Goal: Task Accomplishment & Management: Manage account settings

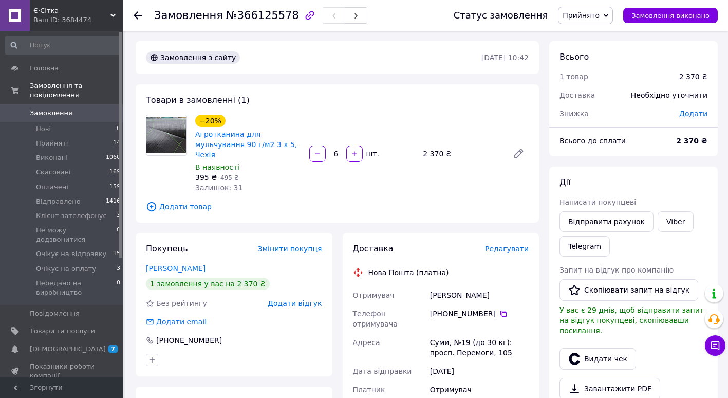
drag, startPoint x: 0, startPoint y: 0, endPoint x: 59, endPoint y: 98, distance: 114.1
click at [59, 104] on link "Замовлення 0" at bounding box center [63, 112] width 126 height 17
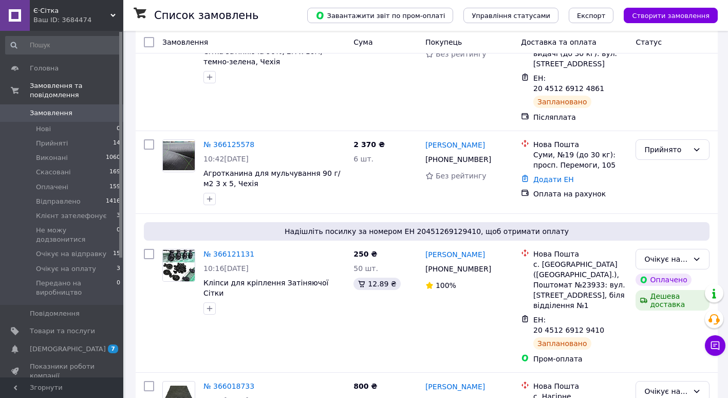
scroll to position [147, 0]
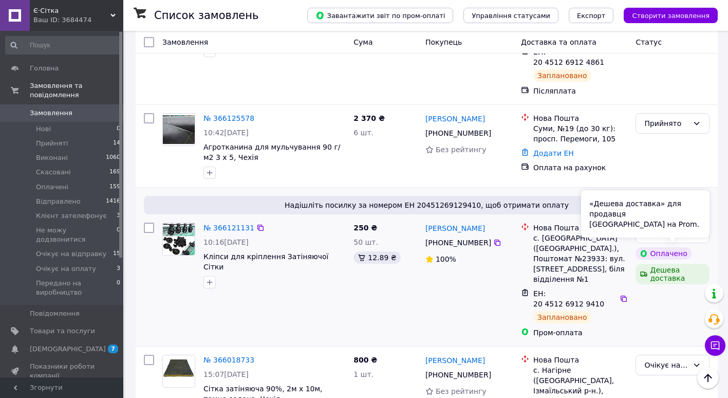
click at [670, 264] on div "Дешева доставка" at bounding box center [672, 274] width 74 height 21
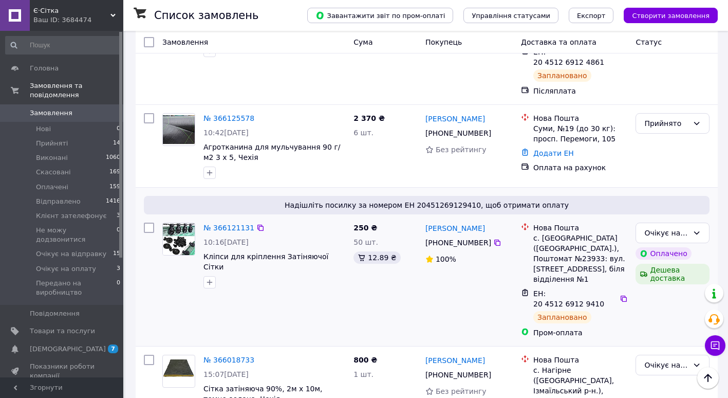
click at [670, 264] on div "Дешева доставка" at bounding box center [672, 274] width 74 height 21
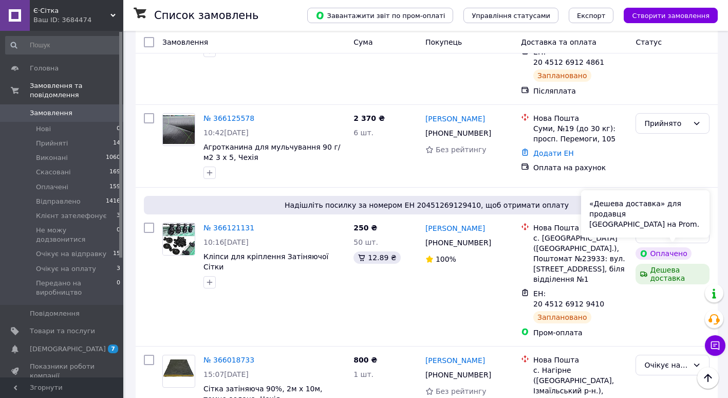
click at [599, 221] on div "«Дешева доставка» для продавця [GEOGRAPHIC_DATA] на Prom." at bounding box center [645, 213] width 128 height 47
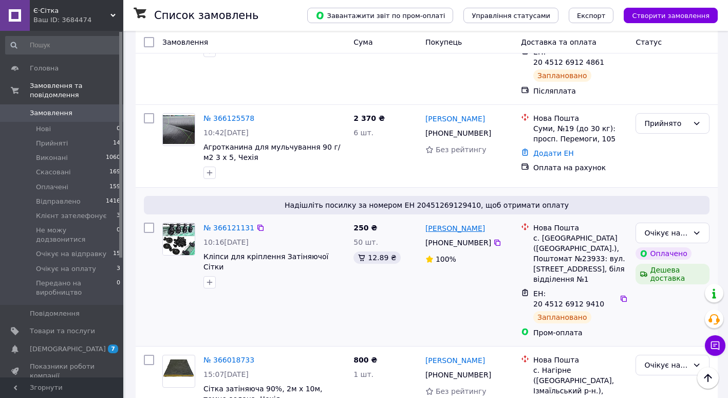
click at [438, 223] on link "[PERSON_NAME]" at bounding box center [455, 228] width 60 height 10
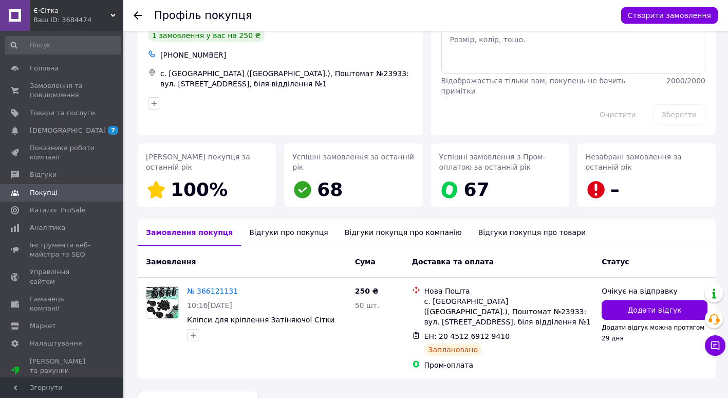
scroll to position [60, 0]
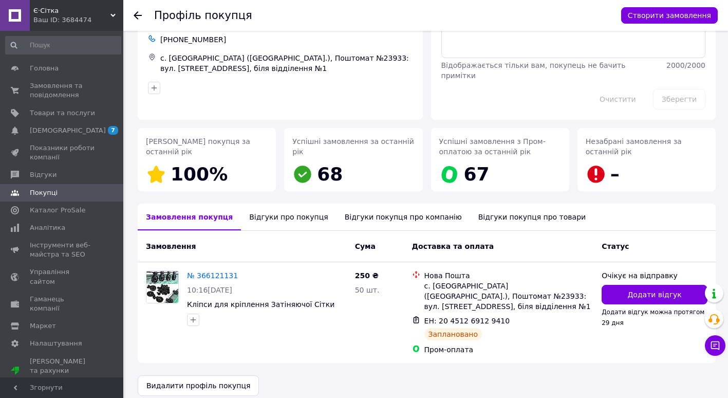
click at [136, 18] on icon at bounding box center [138, 15] width 8 height 8
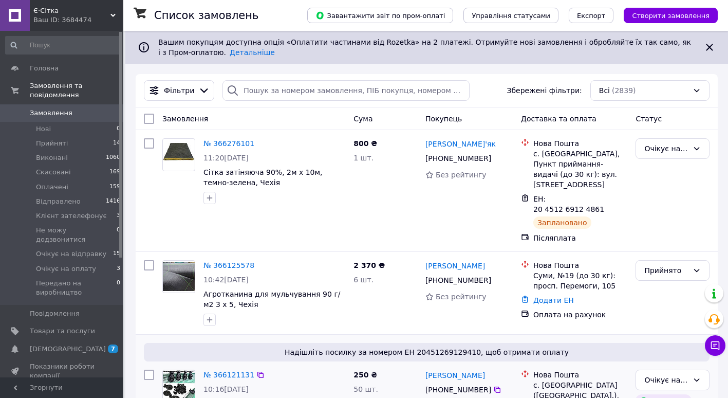
click at [222, 370] on link "№ 366121131" at bounding box center [228, 374] width 51 height 8
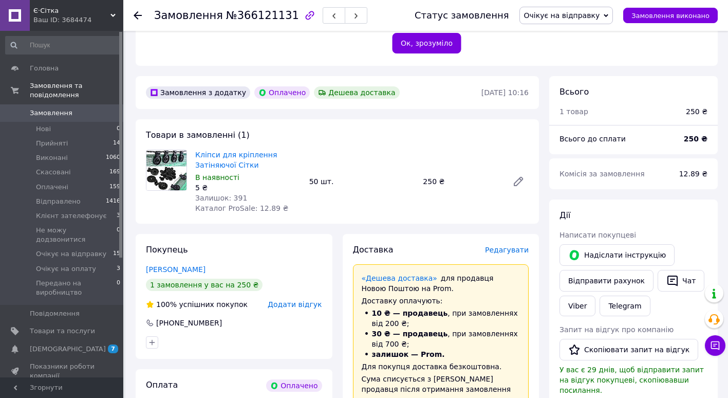
scroll to position [286, 0]
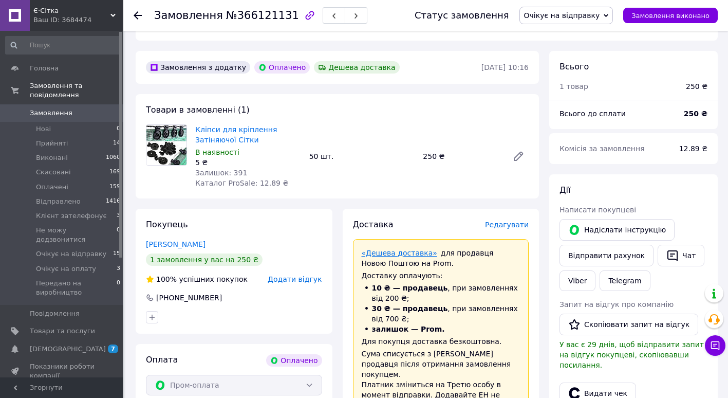
click at [384, 249] on link "«Дешева доставка»" at bounding box center [400, 253] width 76 height 8
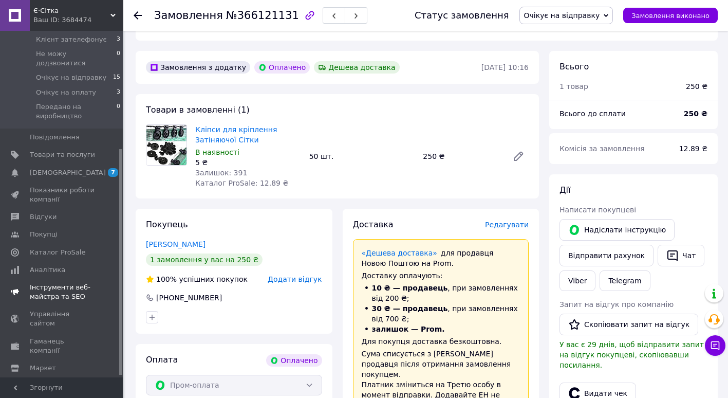
scroll to position [183, 0]
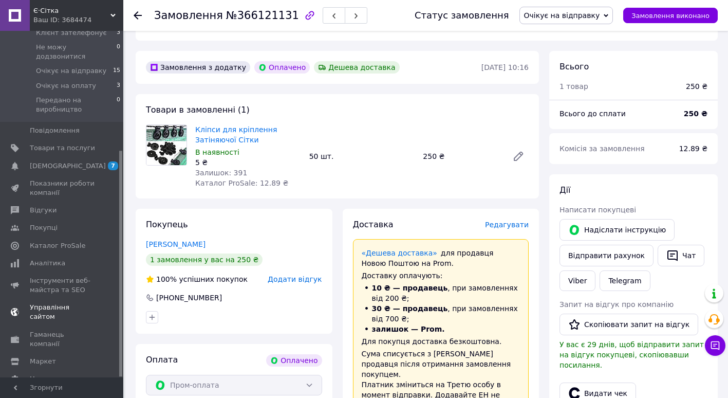
drag, startPoint x: 120, startPoint y: 155, endPoint x: 114, endPoint y: 292, distance: 137.8
click at [114, 292] on div "Головна Замовлення та повідомлення Замовлення 0 Нові 0 Прийняті 14 Виконані 106…" at bounding box center [61, 204] width 123 height 346
click at [65, 374] on span "Налаштування" at bounding box center [56, 378] width 52 height 9
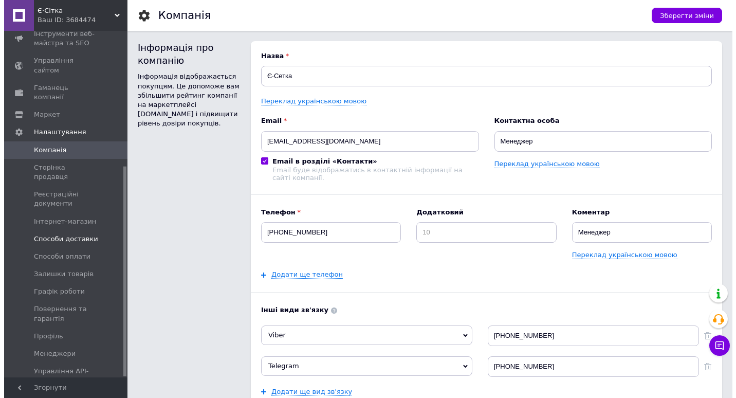
scroll to position [222, 0]
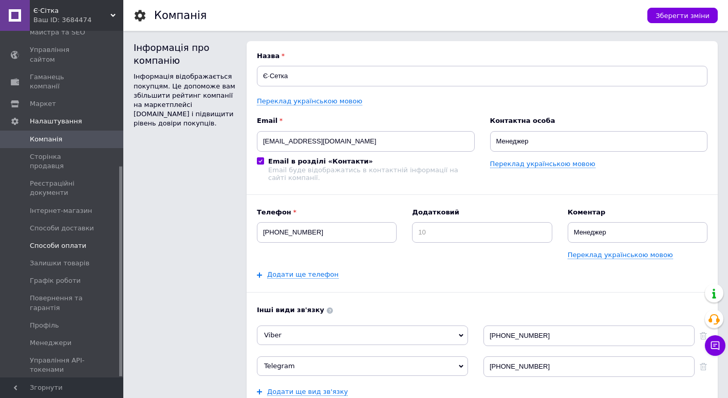
drag, startPoint x: 121, startPoint y: 157, endPoint x: 123, endPoint y: 225, distance: 67.8
click at [123, 225] on div "Головна Замовлення та повідомлення 0 0 Товари та послуги Сповіщення 7 0 Показни…" at bounding box center [61, 204] width 123 height 346
click at [45, 99] on span "Маркет" at bounding box center [43, 103] width 26 height 9
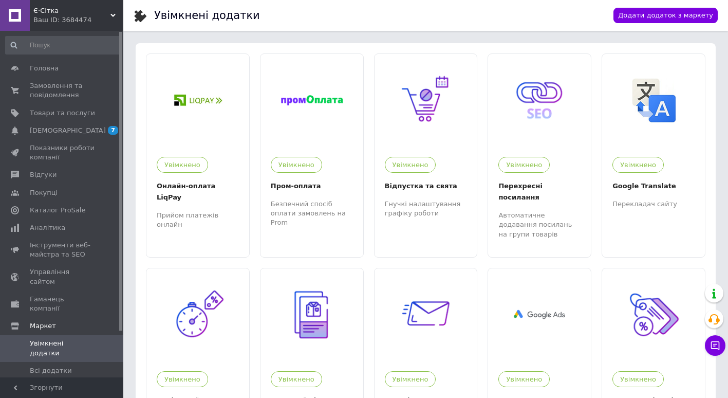
drag, startPoint x: 121, startPoint y: 159, endPoint x: 127, endPoint y: 101, distance: 57.9
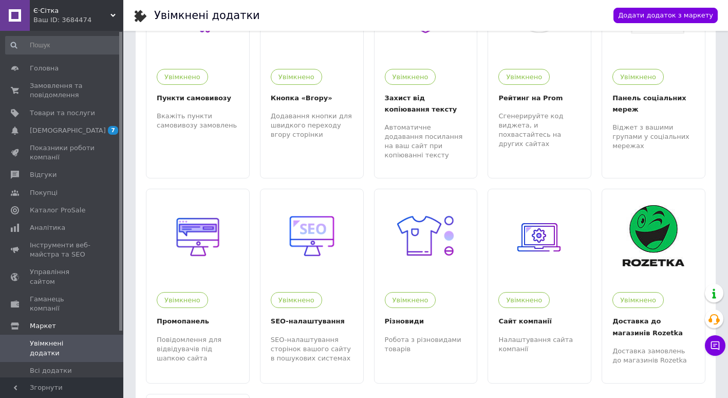
scroll to position [565, 0]
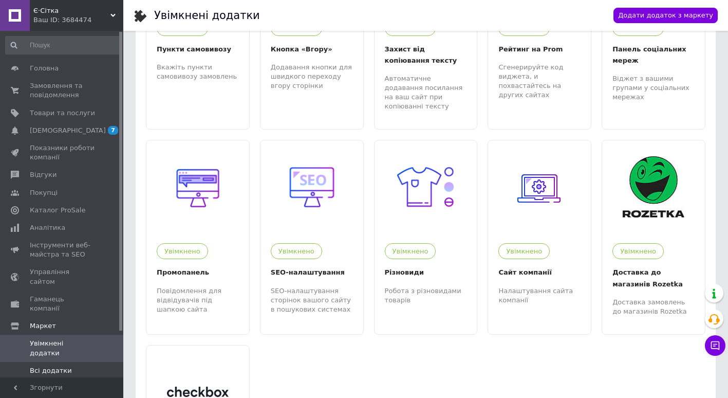
click at [32, 366] on span "Всі додатки" at bounding box center [51, 370] width 42 height 9
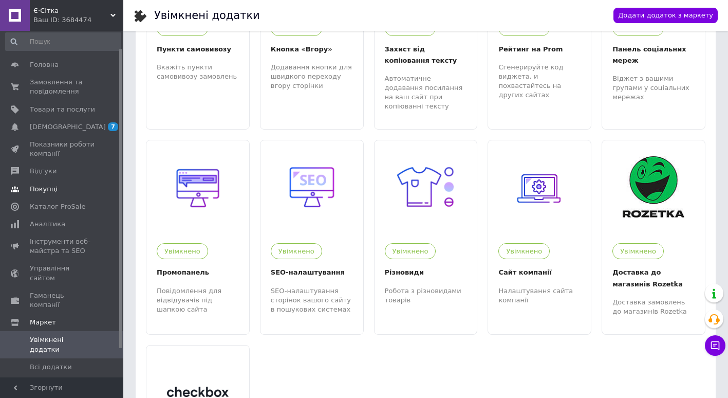
scroll to position [0, 0]
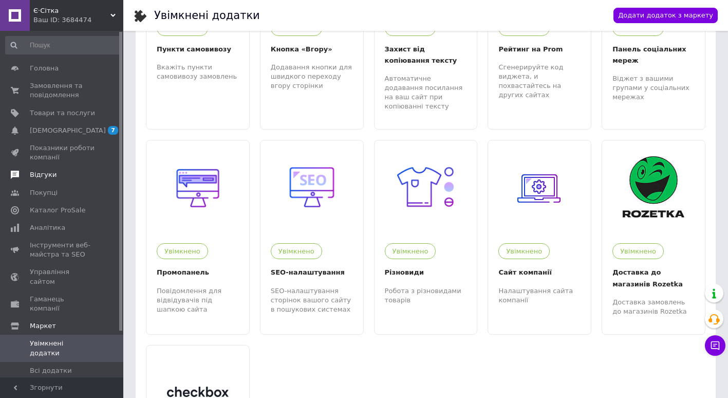
drag, startPoint x: 120, startPoint y: 210, endPoint x: 122, endPoint y: 181, distance: 29.4
click at [122, 181] on div "Головна Замовлення та повідомлення 0 0 Товари та послуги Сповіщення 7 0 Показни…" at bounding box center [61, 204] width 123 height 346
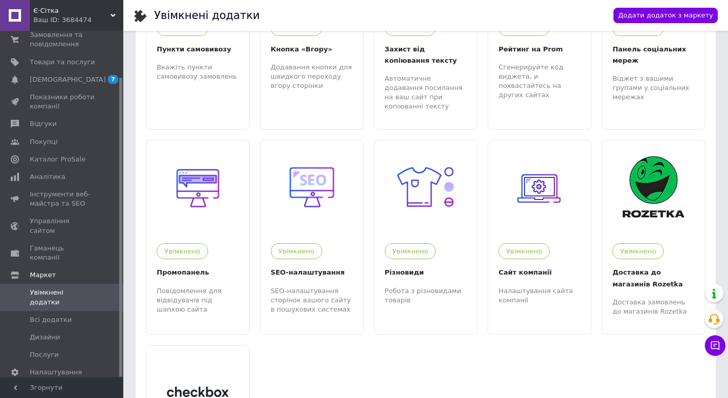
scroll to position [53, 0]
drag, startPoint x: 122, startPoint y: 173, endPoint x: 110, endPoint y: 278, distance: 105.5
click at [110, 276] on div "Головна Замовлення та повідомлення 0 0 Товари та послуги Сповіщення 7 0 Показни…" at bounding box center [61, 204] width 123 height 346
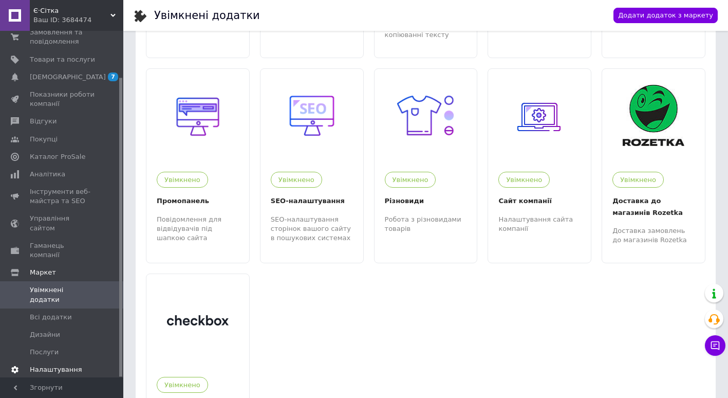
scroll to position [560, 0]
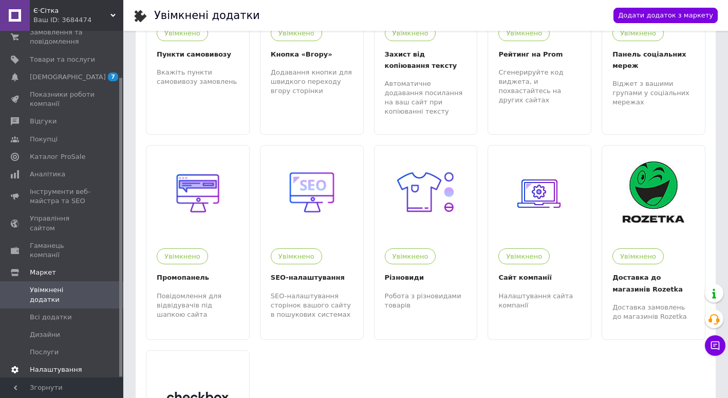
click at [57, 365] on span "Налаштування" at bounding box center [56, 369] width 52 height 9
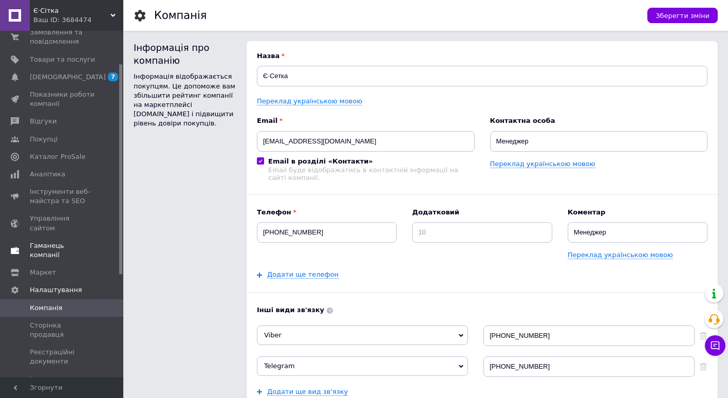
click at [47, 241] on span "Гаманець компанії" at bounding box center [62, 250] width 65 height 18
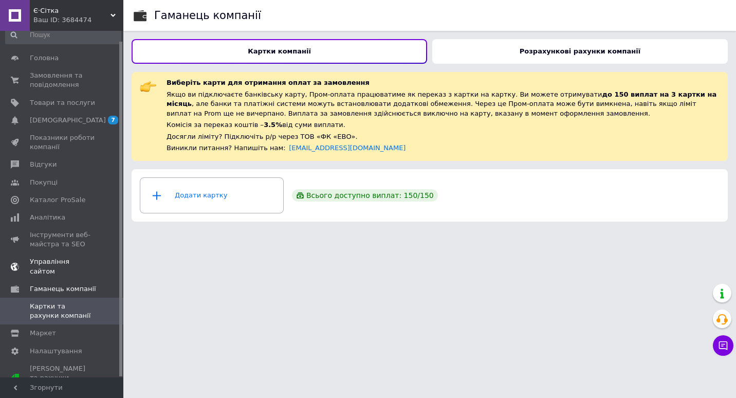
click at [53, 264] on span "Управління сайтом" at bounding box center [62, 266] width 65 height 18
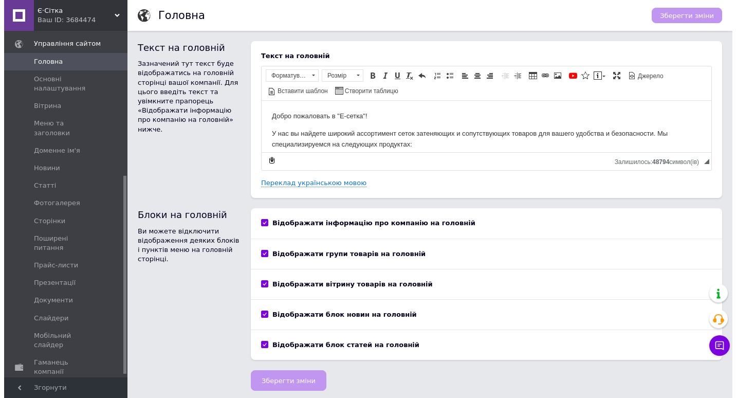
scroll to position [256, 0]
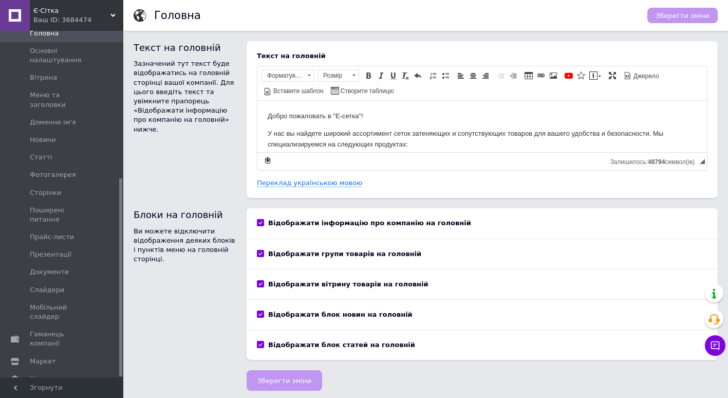
drag, startPoint x: 119, startPoint y: 229, endPoint x: 120, endPoint y: 307, distance: 78.1
click at [120, 307] on div at bounding box center [120, 277] width 3 height 198
click at [52, 374] on span "Налаштування" at bounding box center [56, 378] width 52 height 9
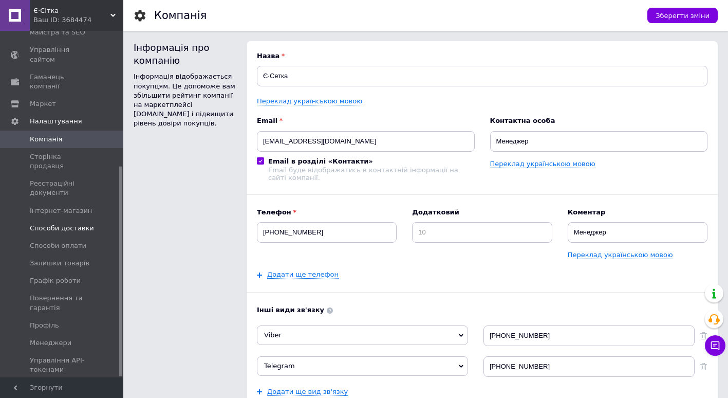
click at [70, 223] on span "Способи доставки" at bounding box center [62, 227] width 64 height 9
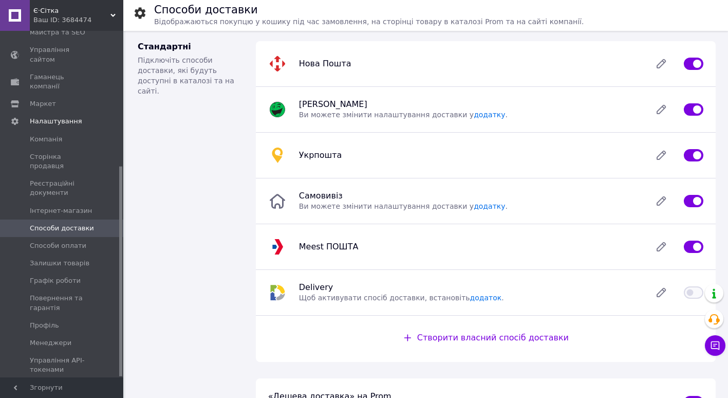
click at [58, 383] on span "[PERSON_NAME] та рахунки Prom мікс 1 000" at bounding box center [62, 397] width 65 height 28
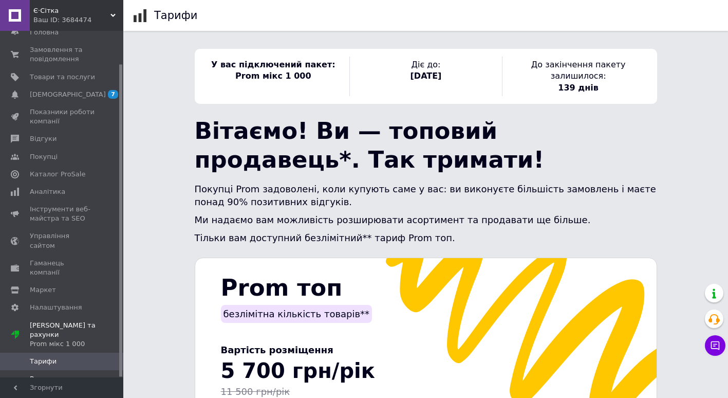
click at [40, 374] on span "Рахунки" at bounding box center [44, 378] width 29 height 9
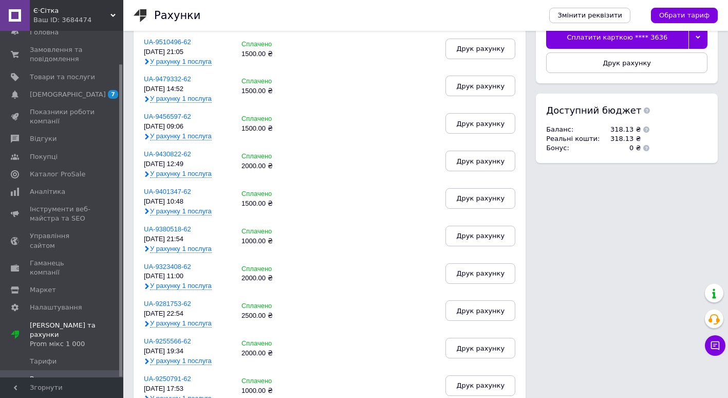
scroll to position [175, 0]
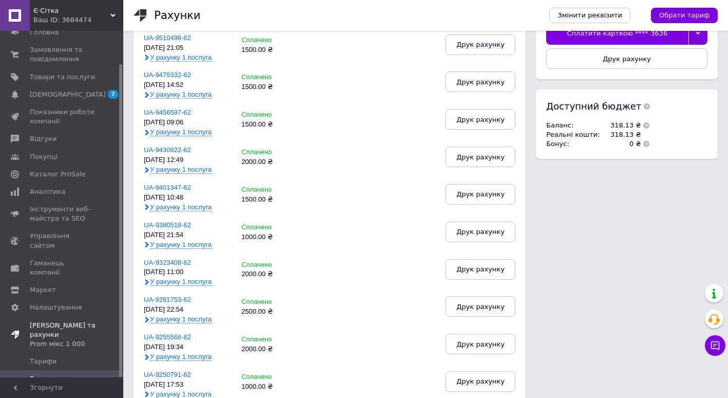
drag, startPoint x: 118, startPoint y: 291, endPoint x: 115, endPoint y: 315, distance: 24.4
click at [115, 314] on div "Головна Замовлення та повідомлення 0 0 Товари та послуги Сповіщення 7 0 Показни…" at bounding box center [61, 204] width 123 height 346
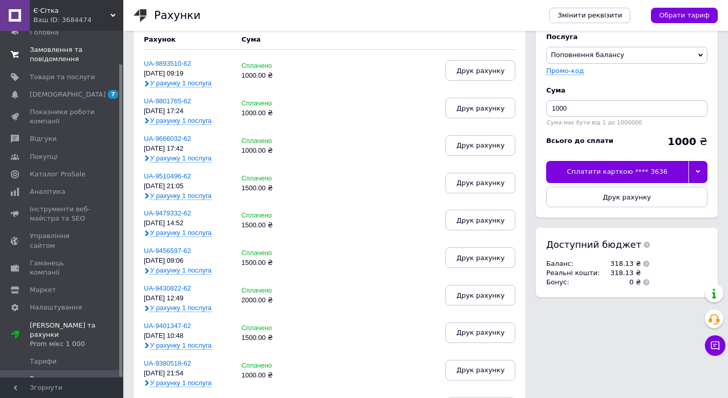
scroll to position [21, 0]
